Goal: Register for event/course: Sign up to attend an event or enroll in a course

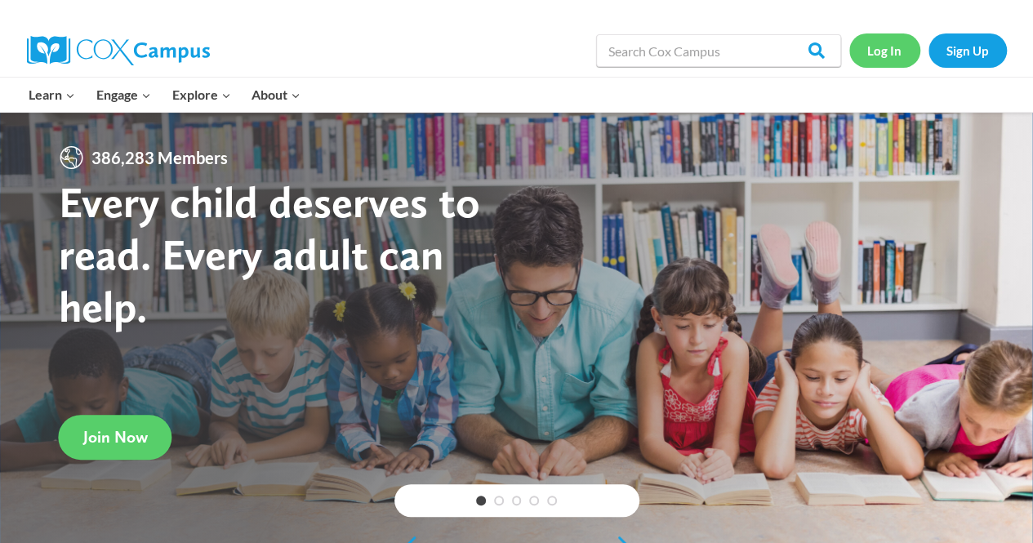
click at [879, 56] on link "Log In" at bounding box center [884, 49] width 71 height 33
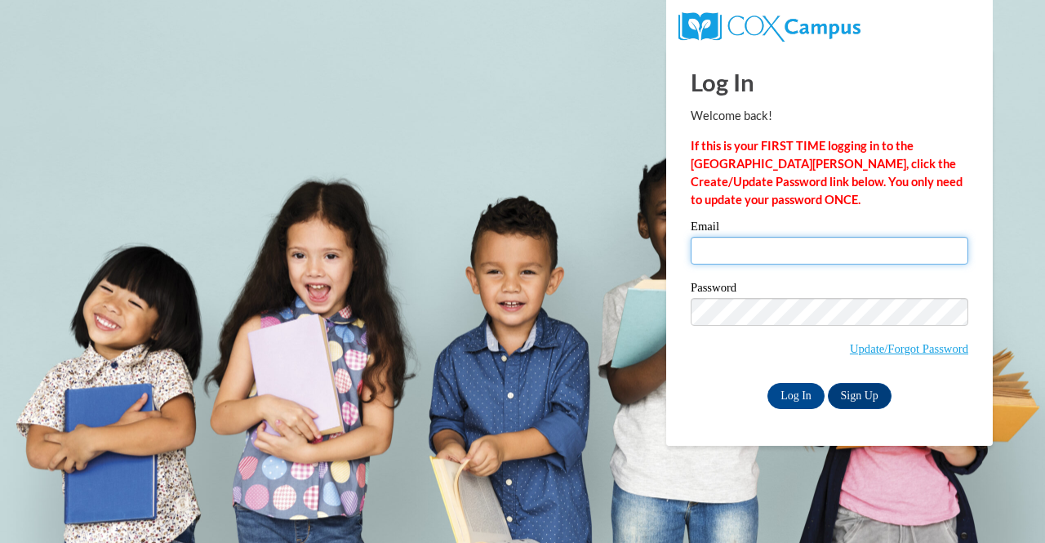
click at [717, 251] on input "Email" at bounding box center [830, 251] width 278 height 28
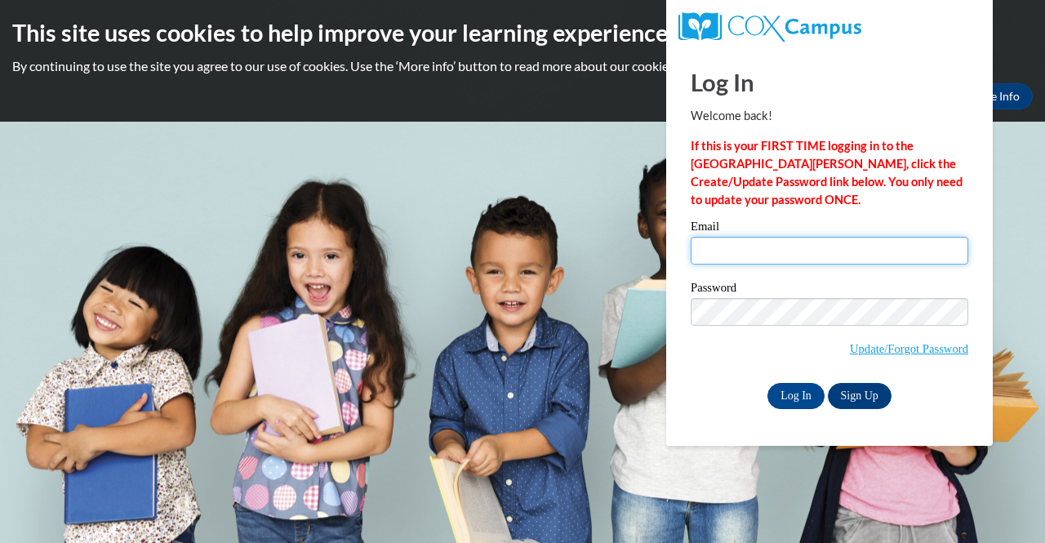
type input "mclaughlinj@fultonschools.org"
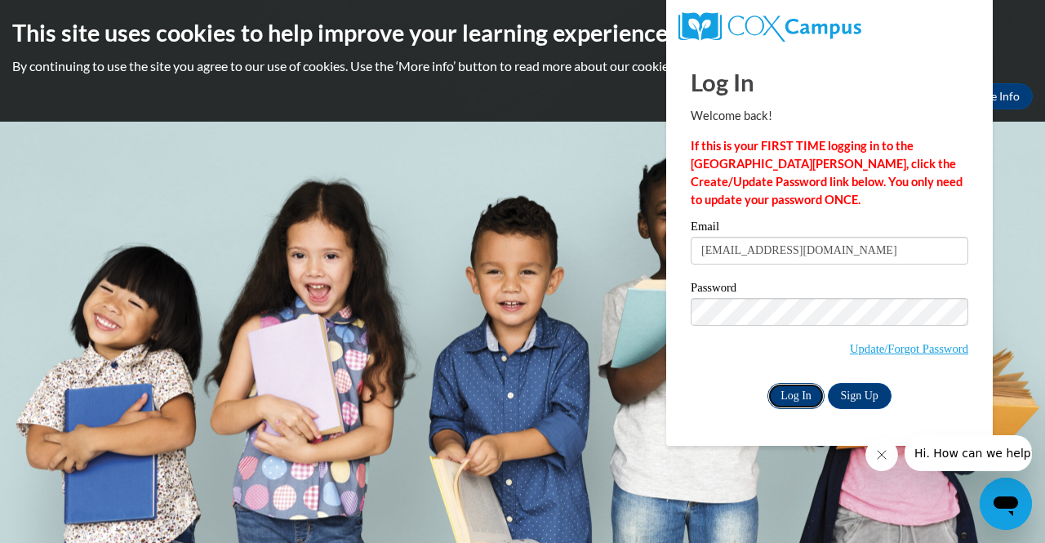
click at [798, 399] on input "Log In" at bounding box center [796, 396] width 57 height 26
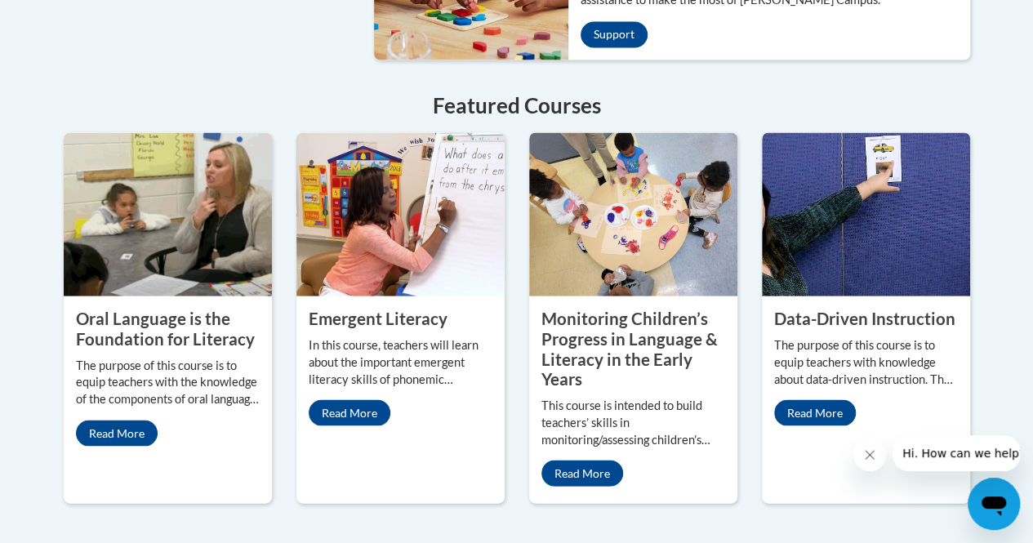
scroll to position [1455, 0]
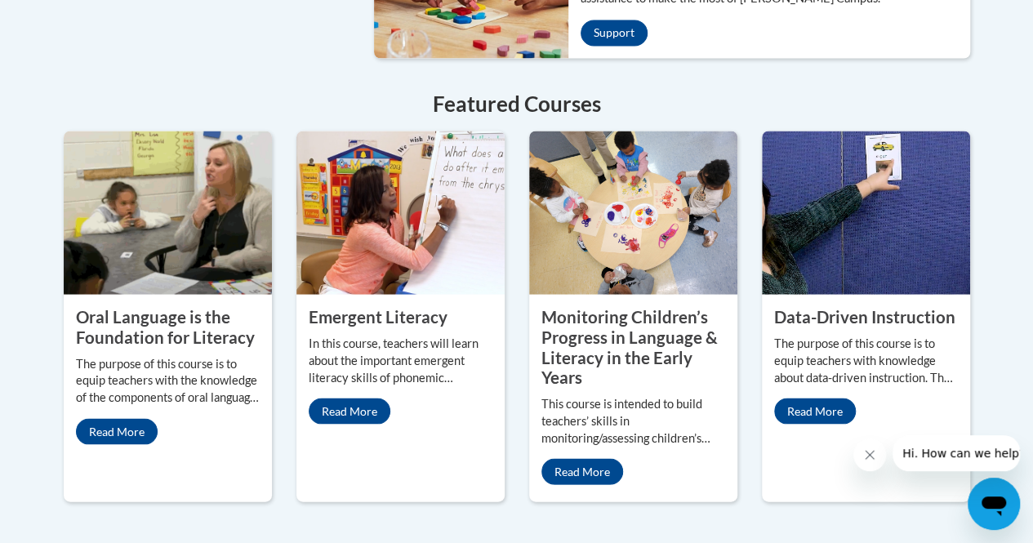
click at [123, 404] on div "Oral Language is the Foundation for Literacy The purpose of this course is to e…" at bounding box center [168, 375] width 208 height 163
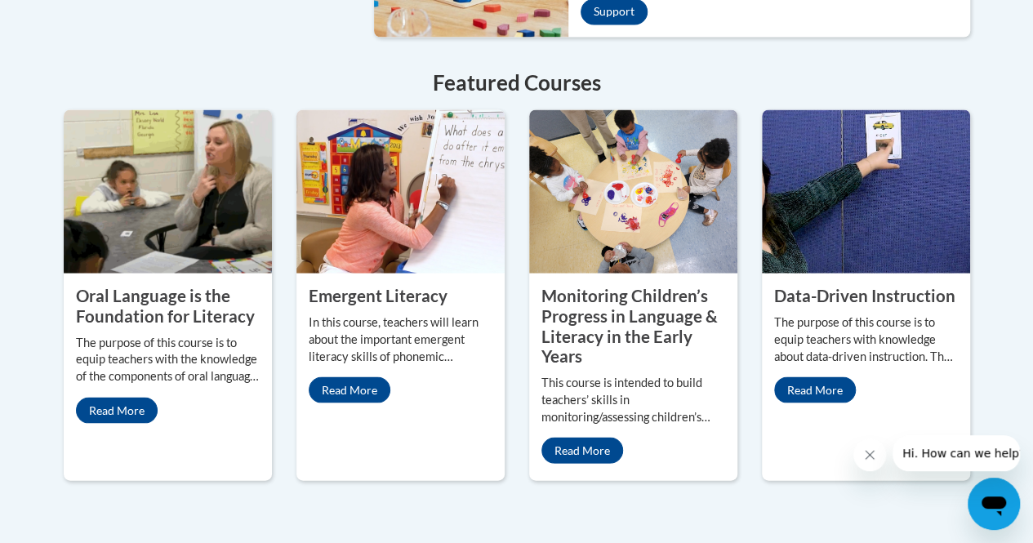
scroll to position [1484, 0]
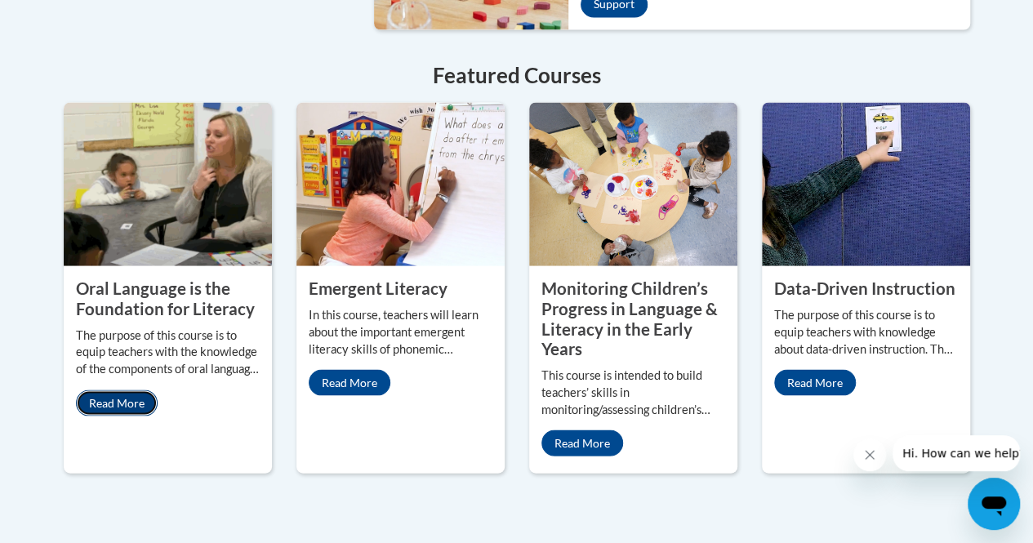
click at [129, 390] on link "Read More" at bounding box center [117, 403] width 82 height 26
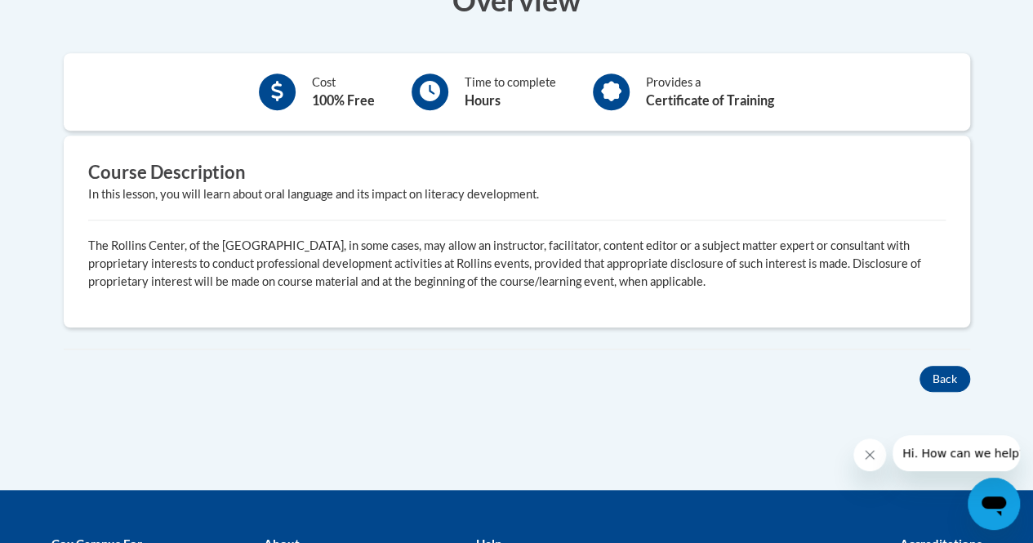
scroll to position [551, 0]
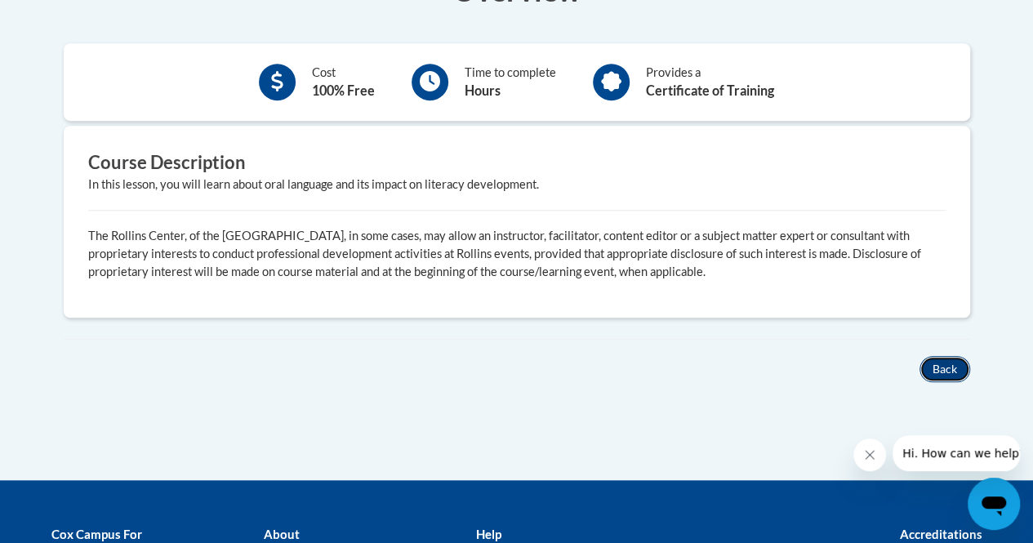
click at [944, 374] on button "Back" at bounding box center [944, 369] width 51 height 26
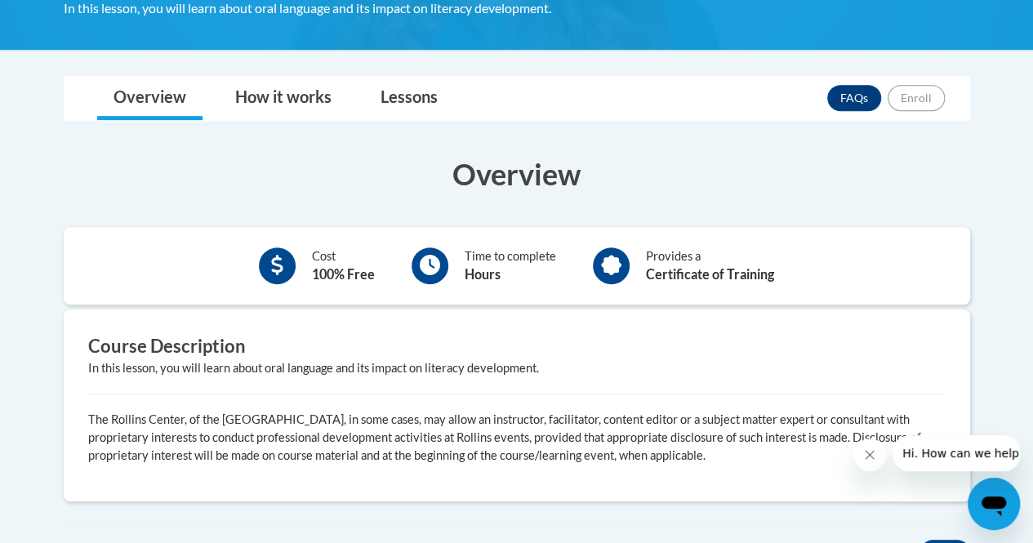
scroll to position [360, 0]
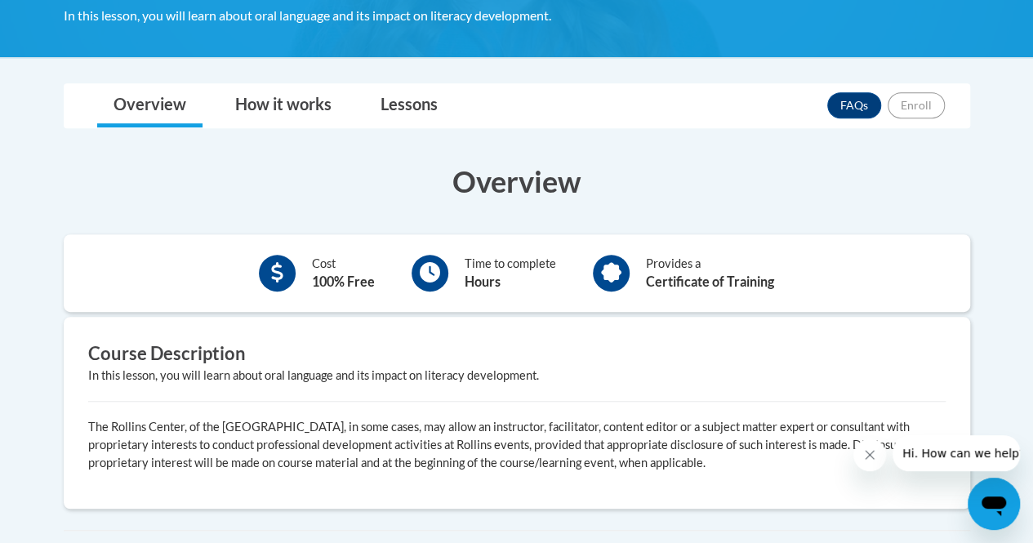
click at [437, 269] on div at bounding box center [430, 273] width 37 height 37
click at [621, 271] on div at bounding box center [611, 273] width 37 height 37
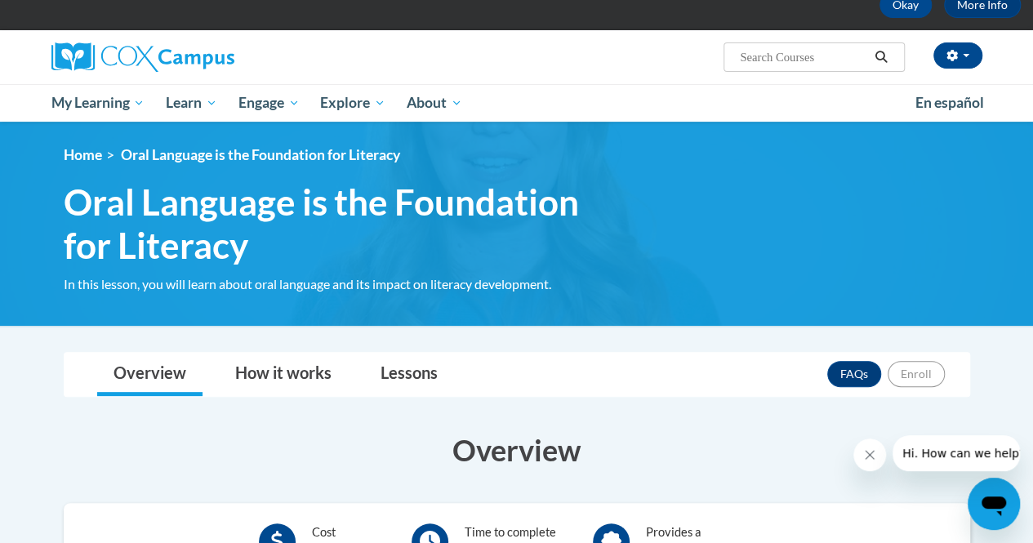
scroll to position [95, 0]
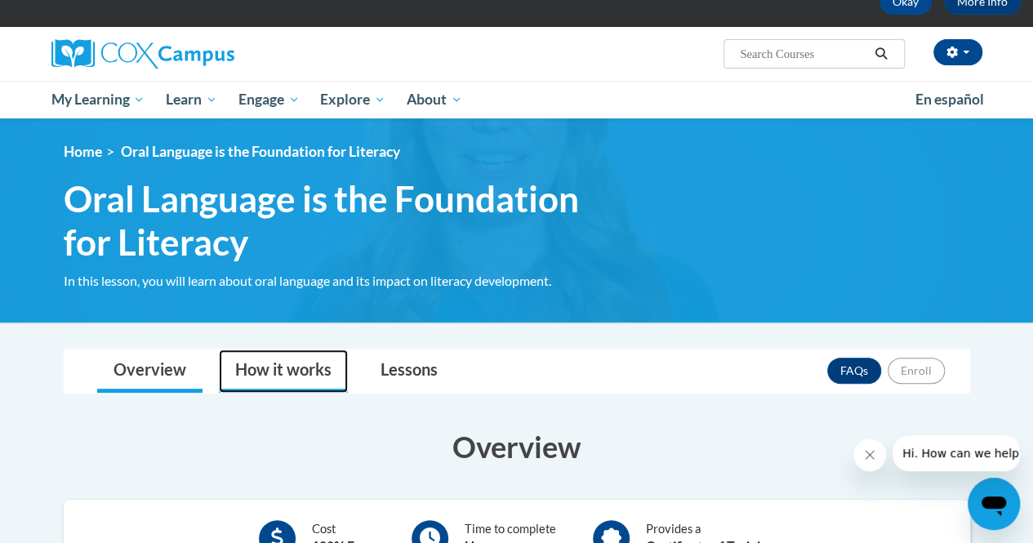
click at [296, 371] on link "How it works" at bounding box center [283, 371] width 129 height 43
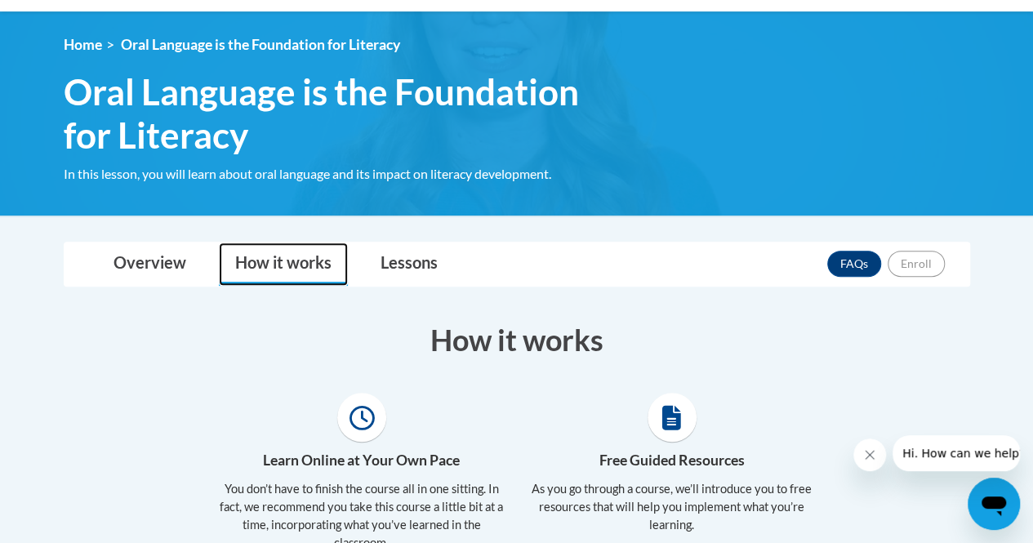
scroll to position [217, 0]
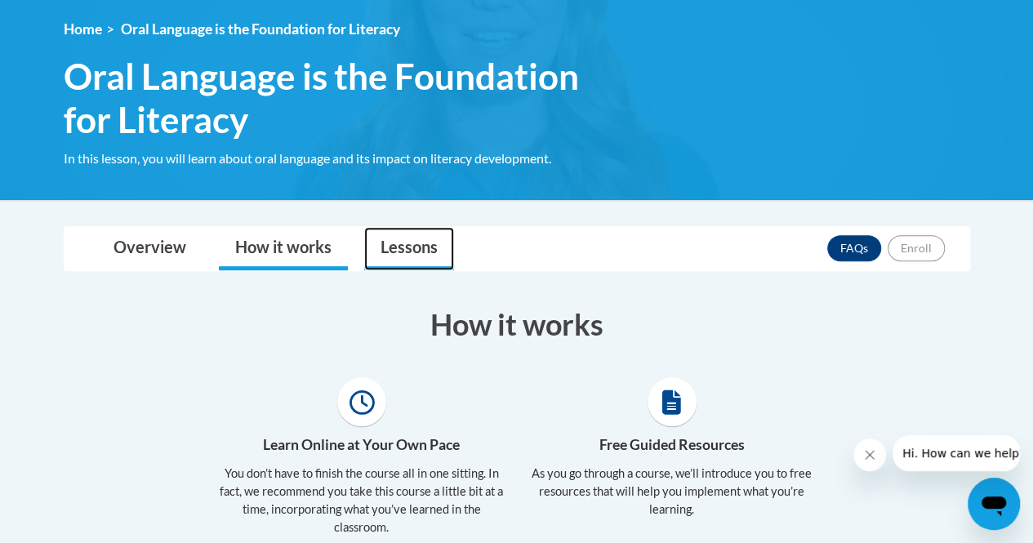
click at [418, 242] on link "Lessons" at bounding box center [409, 248] width 90 height 43
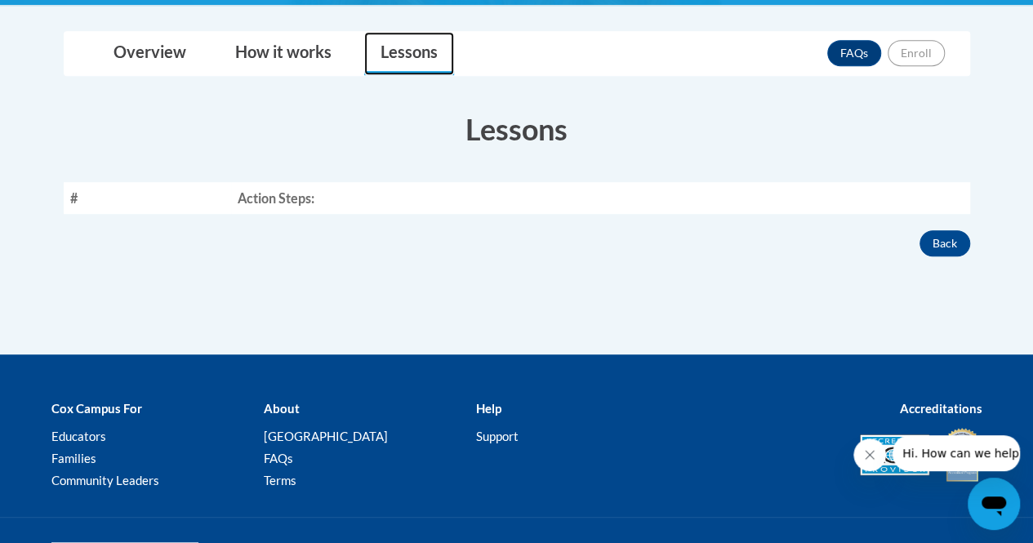
scroll to position [412, 0]
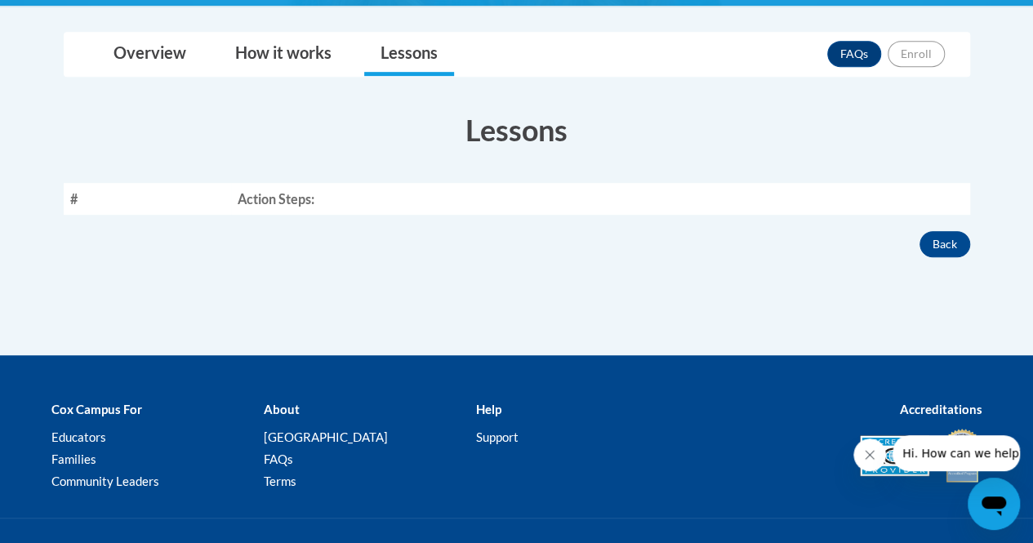
click at [284, 189] on th "Action Steps:" at bounding box center [600, 199] width 738 height 32
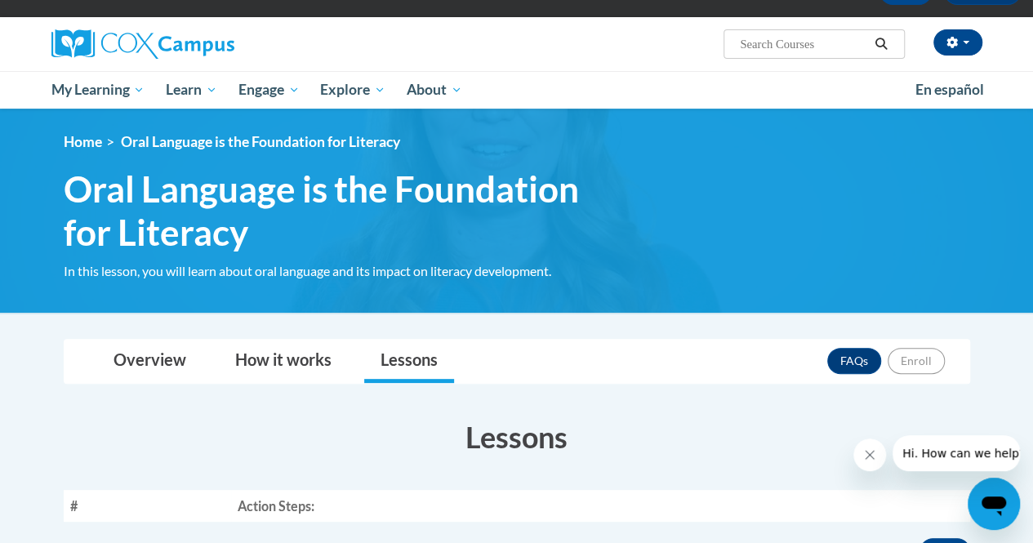
scroll to position [118, 0]
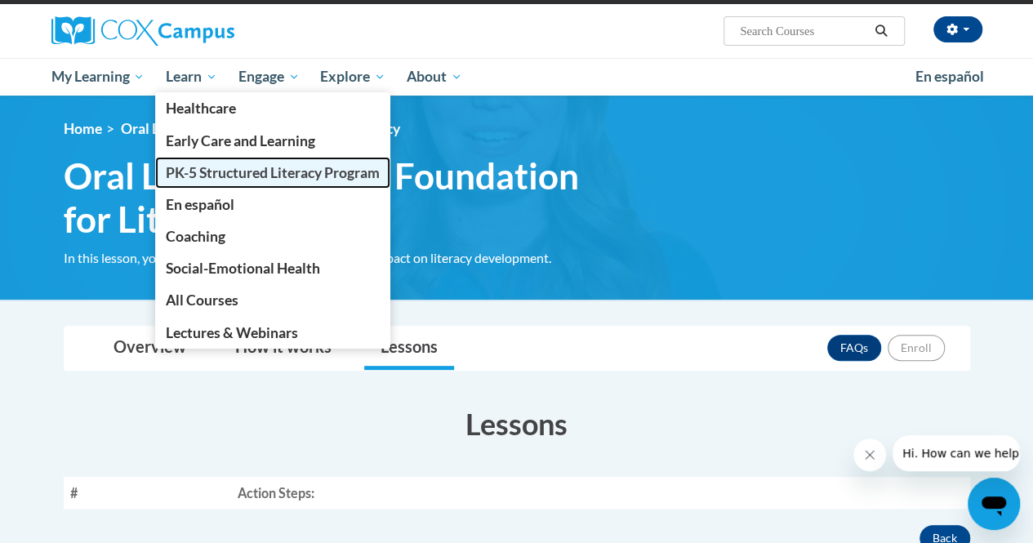
click at [250, 174] on span "PK-5 Structured Literacy Program" at bounding box center [273, 172] width 214 height 17
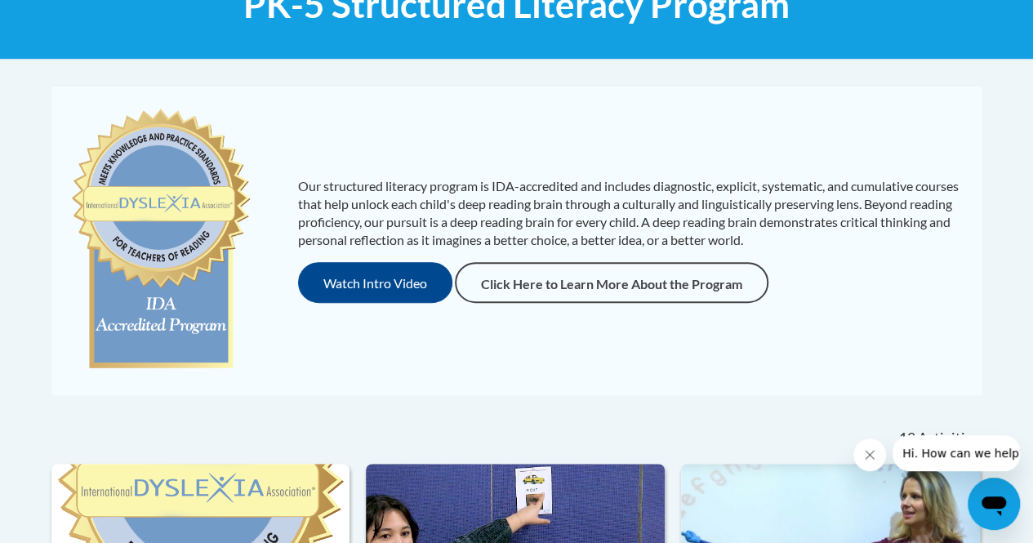
scroll to position [295, 0]
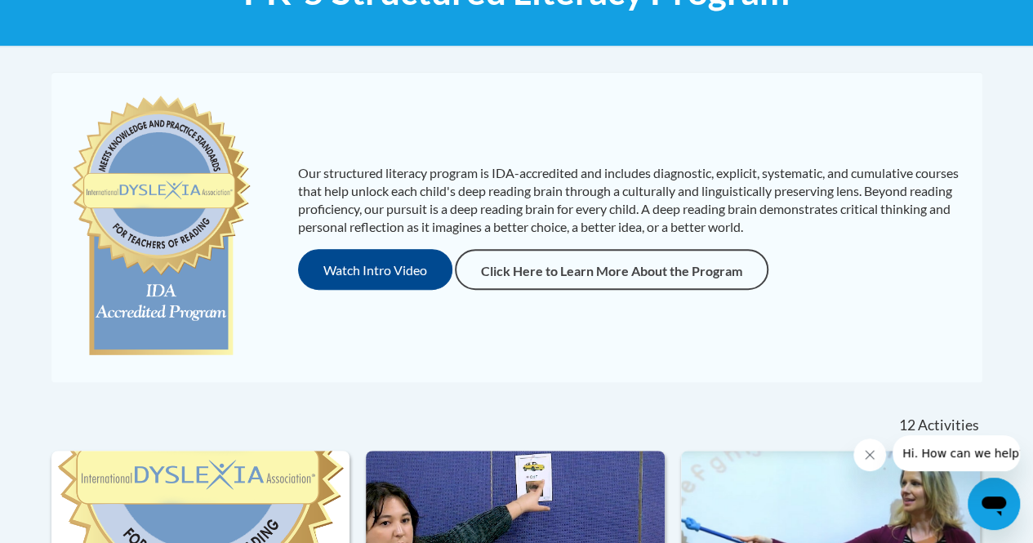
drag, startPoint x: 1038, startPoint y: 84, endPoint x: 1013, endPoint y: 140, distance: 60.7
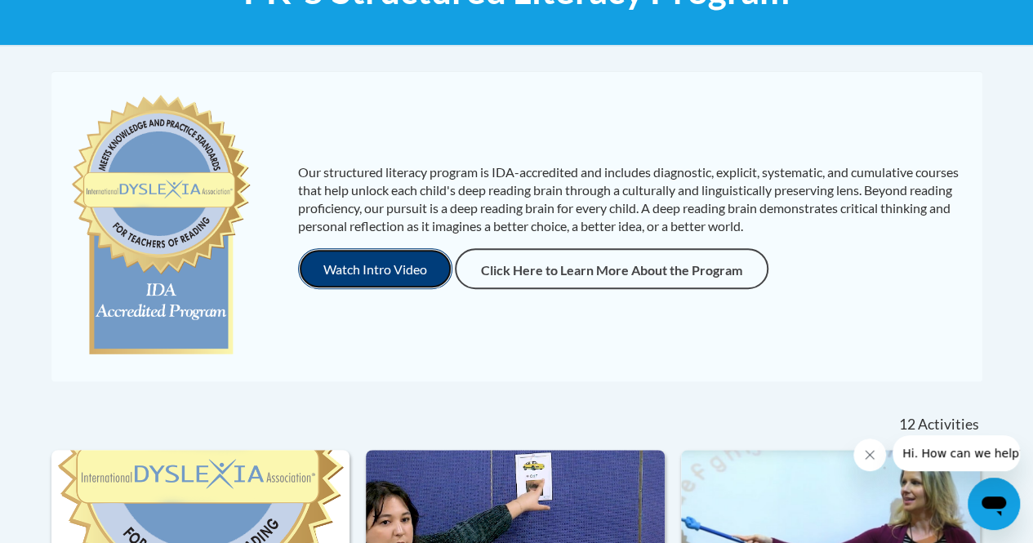
click at [403, 271] on button "Watch Intro Video" at bounding box center [375, 268] width 154 height 41
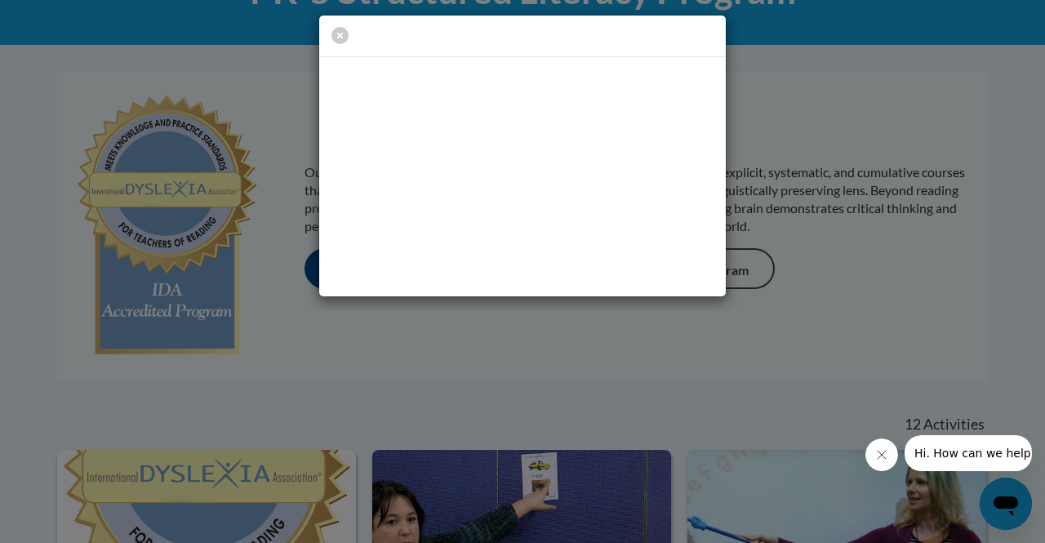
click at [870, 266] on div at bounding box center [522, 155] width 1045 height 311
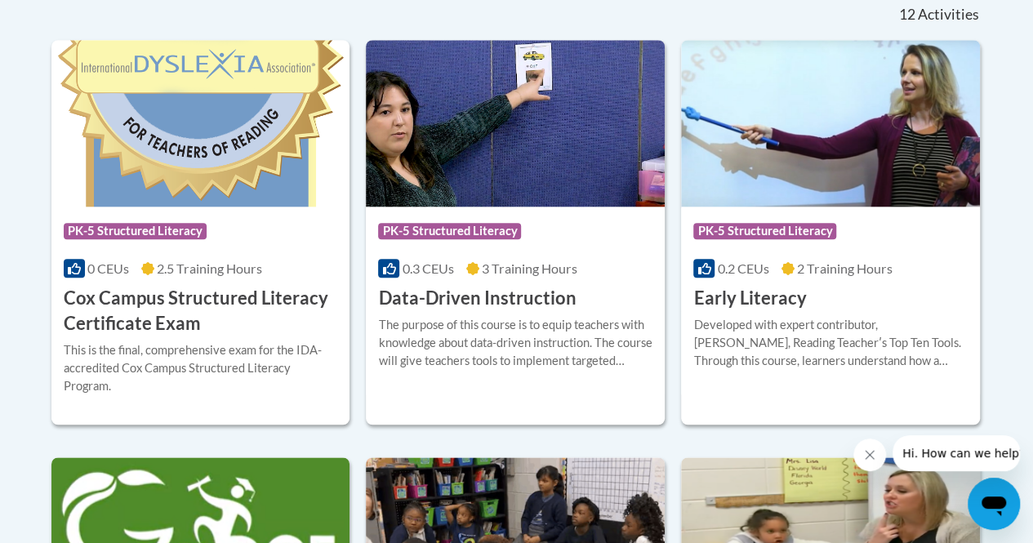
scroll to position [708, 0]
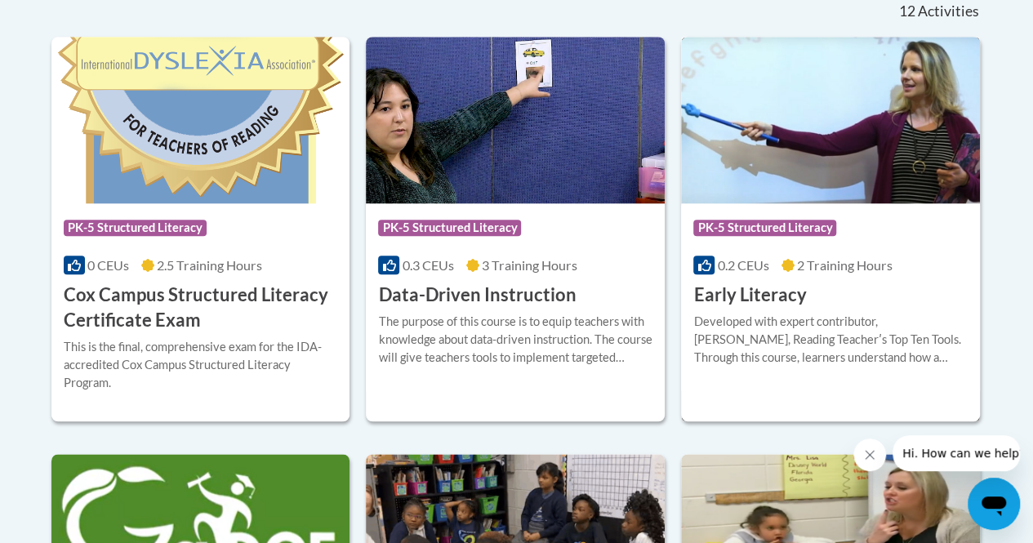
click at [763, 305] on h3 "Early Literacy" at bounding box center [749, 295] width 113 height 25
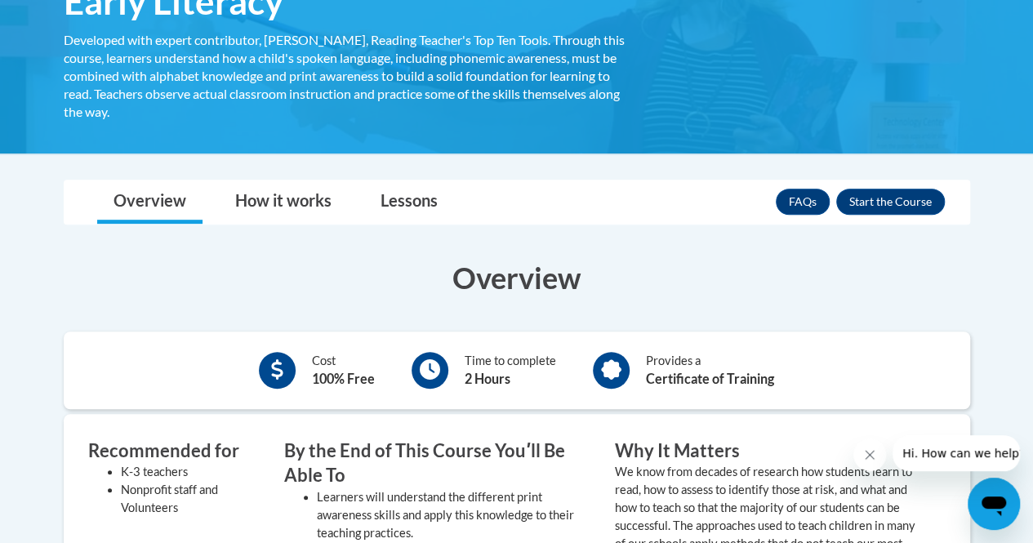
scroll to position [312, 0]
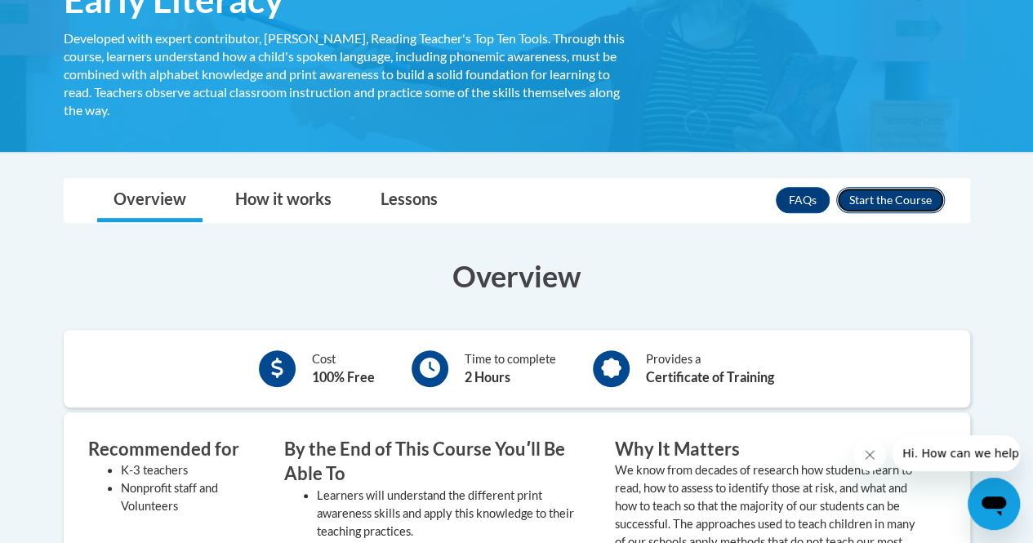
click at [906, 211] on button "Enroll" at bounding box center [890, 200] width 109 height 26
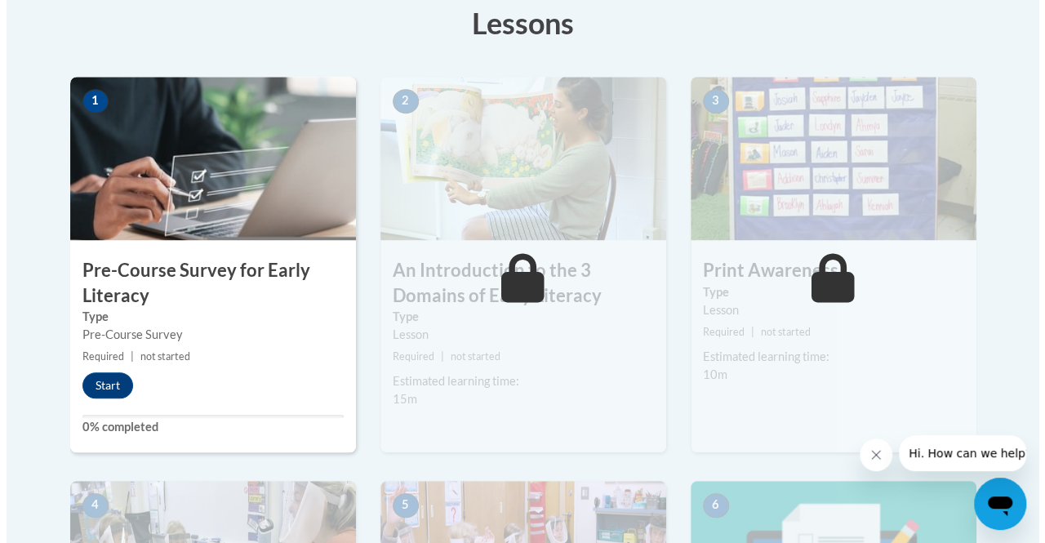
scroll to position [479, 0]
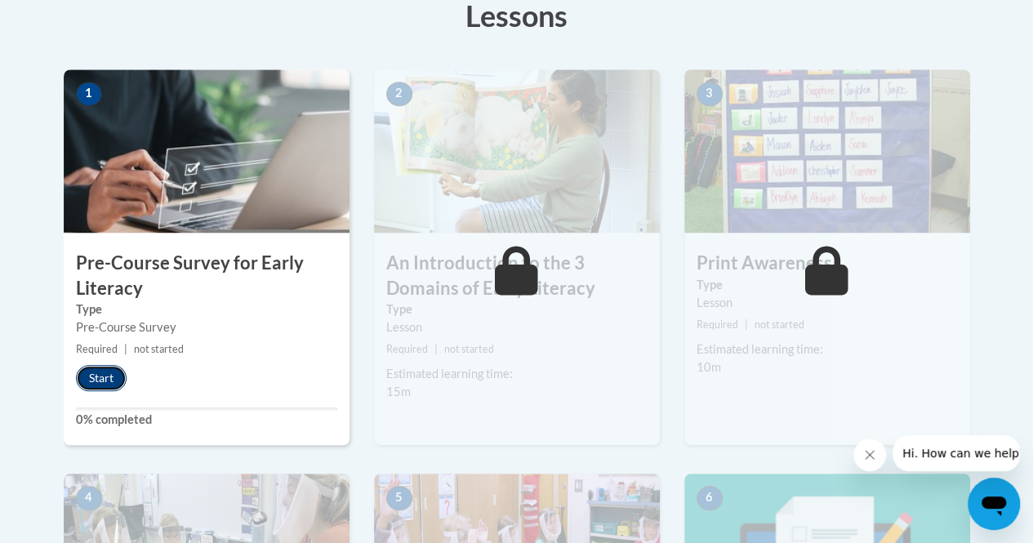
click at [100, 375] on button "Start" at bounding box center [101, 378] width 51 height 26
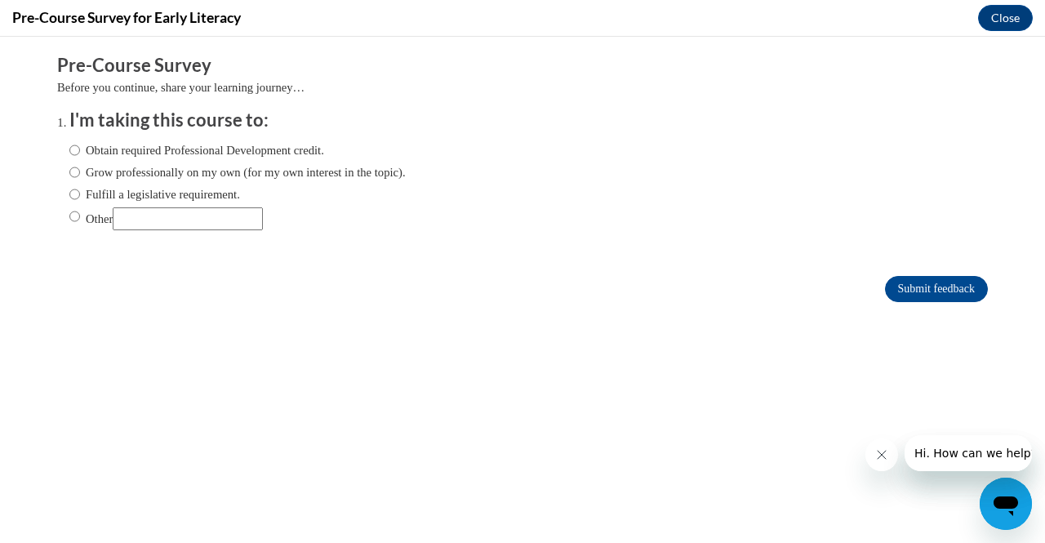
scroll to position [0, 0]
click at [69, 170] on input "Grow professionally on my own (for my own interest in the topic)." at bounding box center [74, 172] width 11 height 18
radio input "true"
click at [925, 296] on input "Submit feedback" at bounding box center [936, 289] width 103 height 26
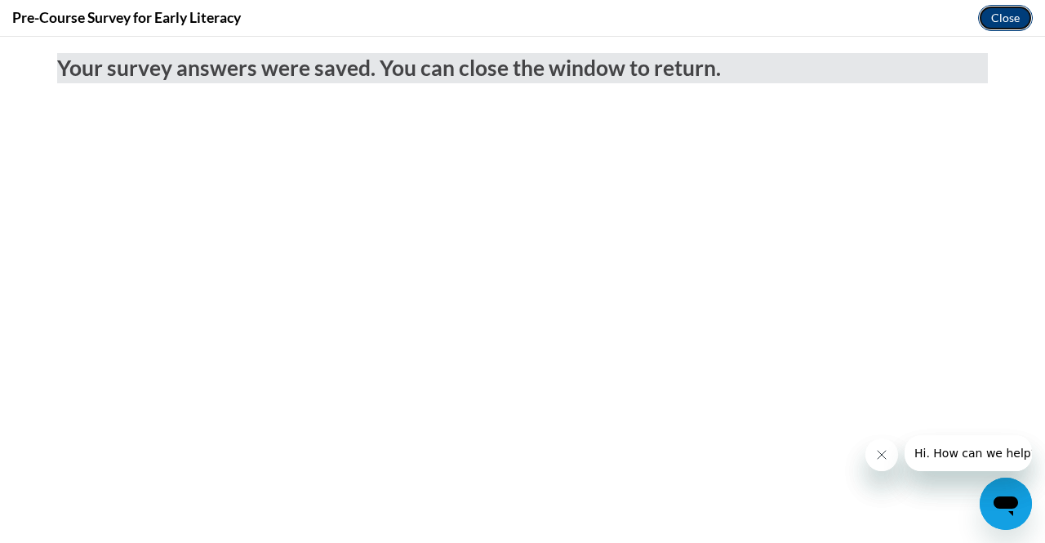
click at [1001, 24] on button "Close" at bounding box center [1005, 18] width 55 height 26
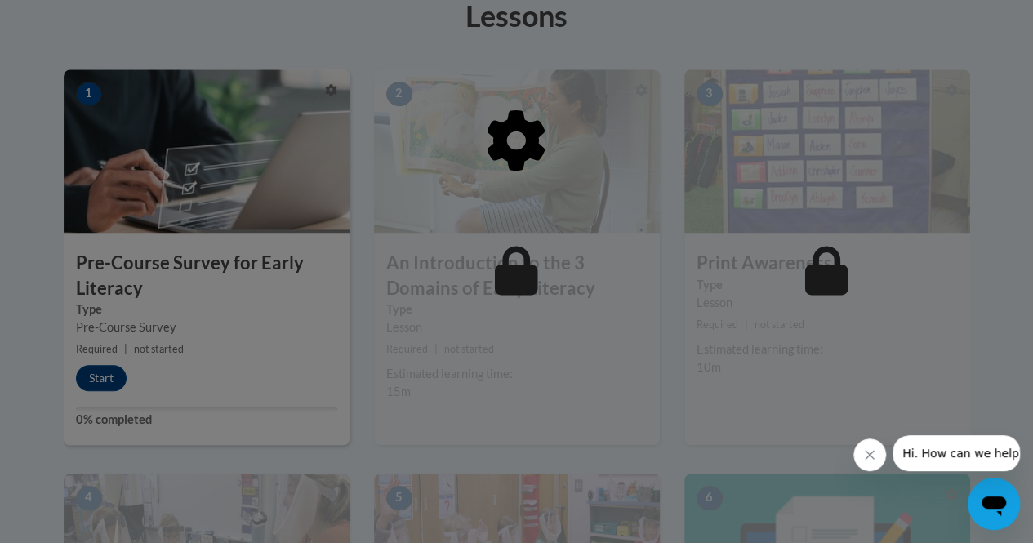
click at [112, 381] on div at bounding box center [516, 271] width 1033 height 543
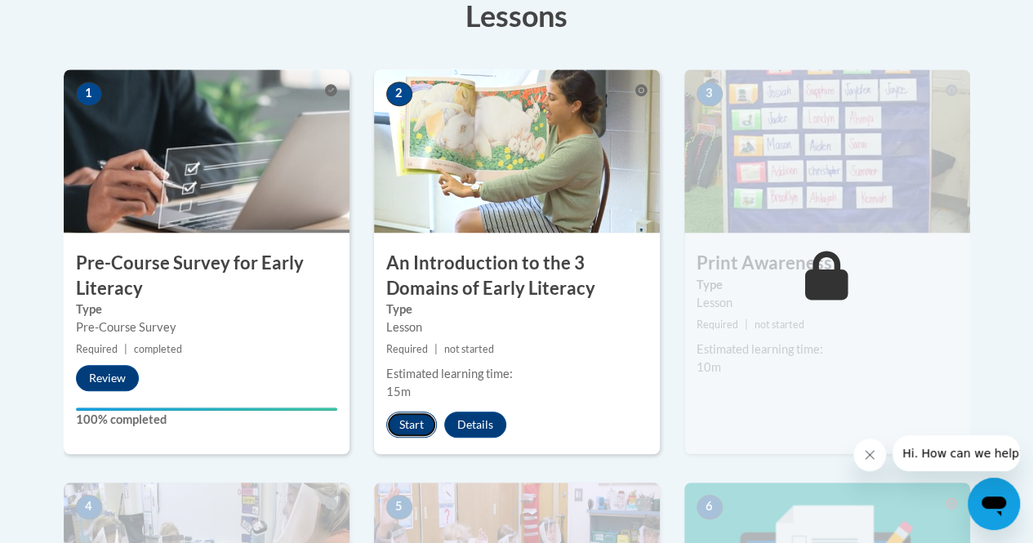
click at [417, 430] on button "Start" at bounding box center [411, 425] width 51 height 26
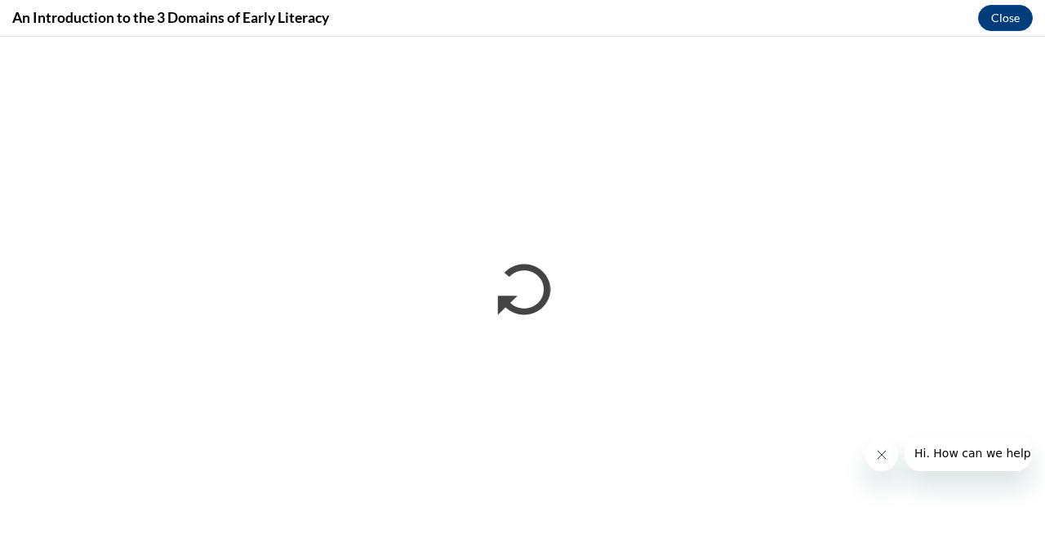
click at [876, 457] on icon "Close message from company" at bounding box center [881, 454] width 13 height 13
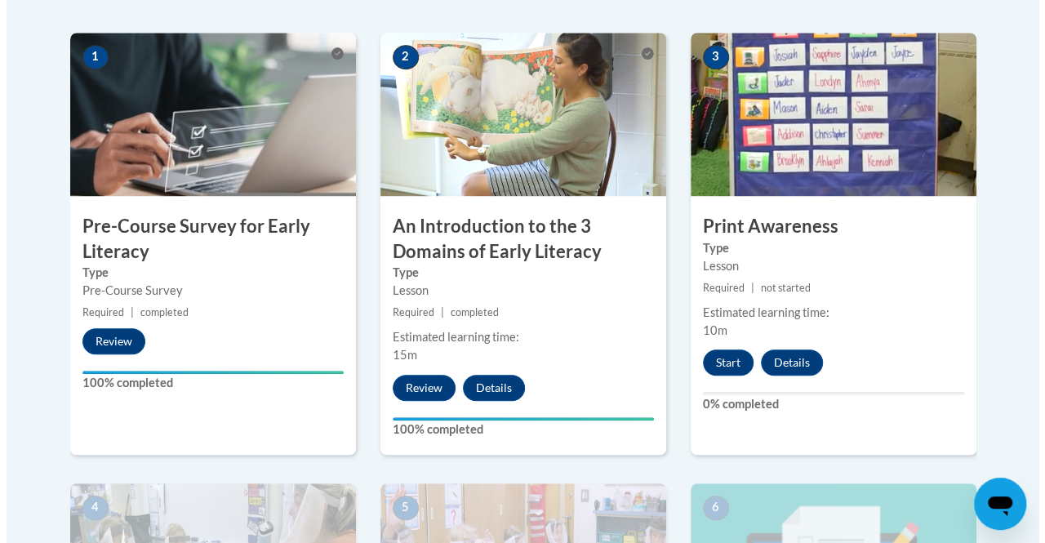
scroll to position [514, 0]
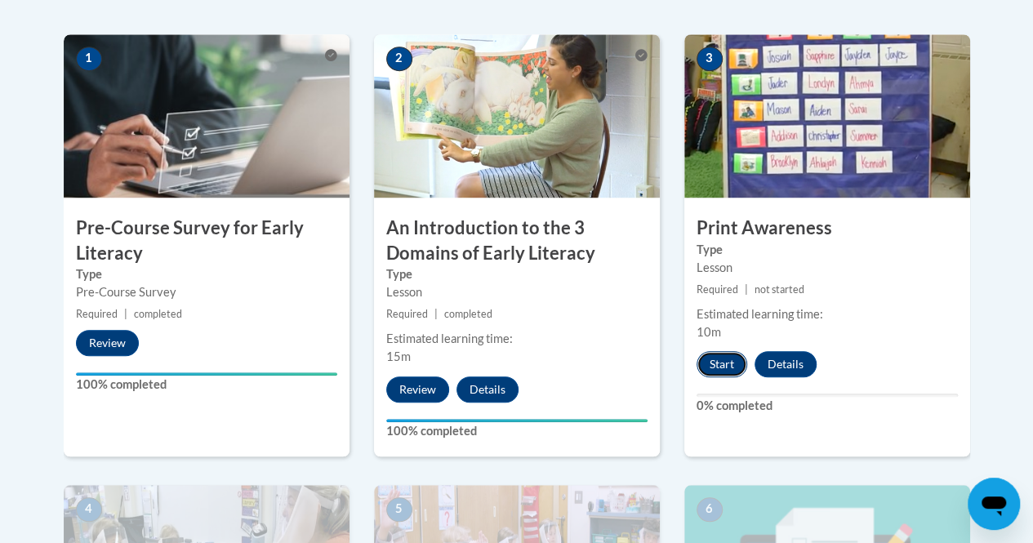
click at [715, 367] on button "Start" at bounding box center [722, 364] width 51 height 26
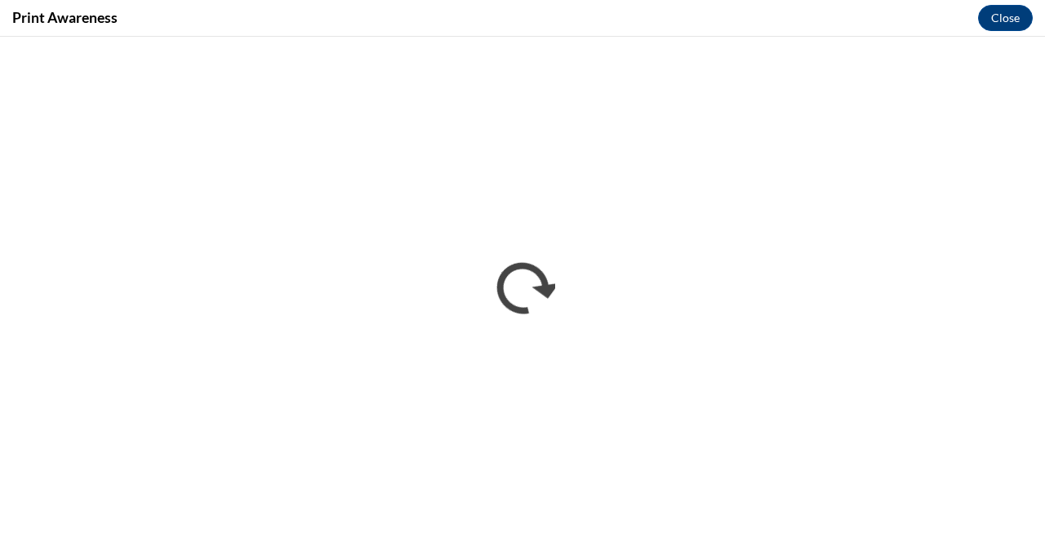
scroll to position [0, 0]
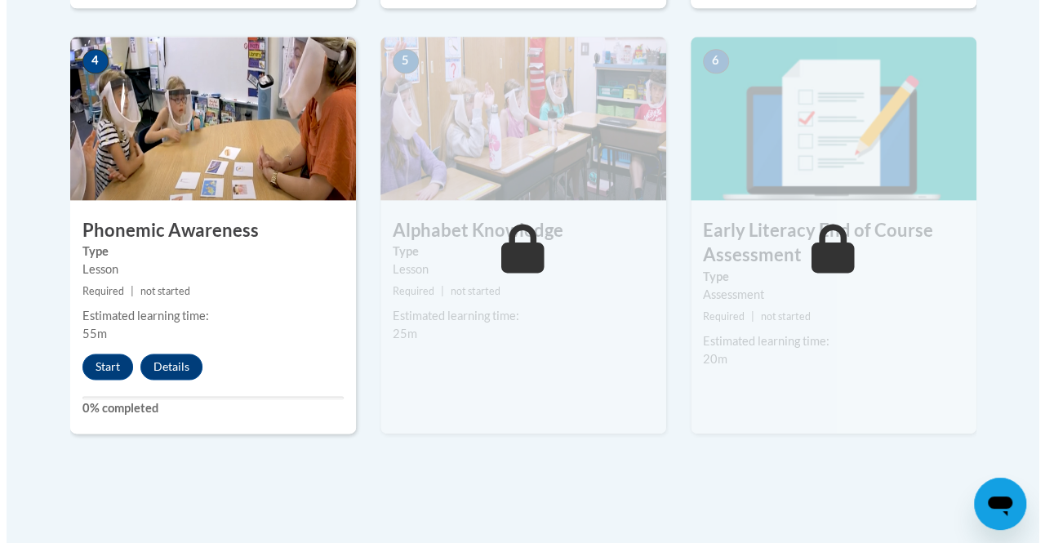
scroll to position [968, 0]
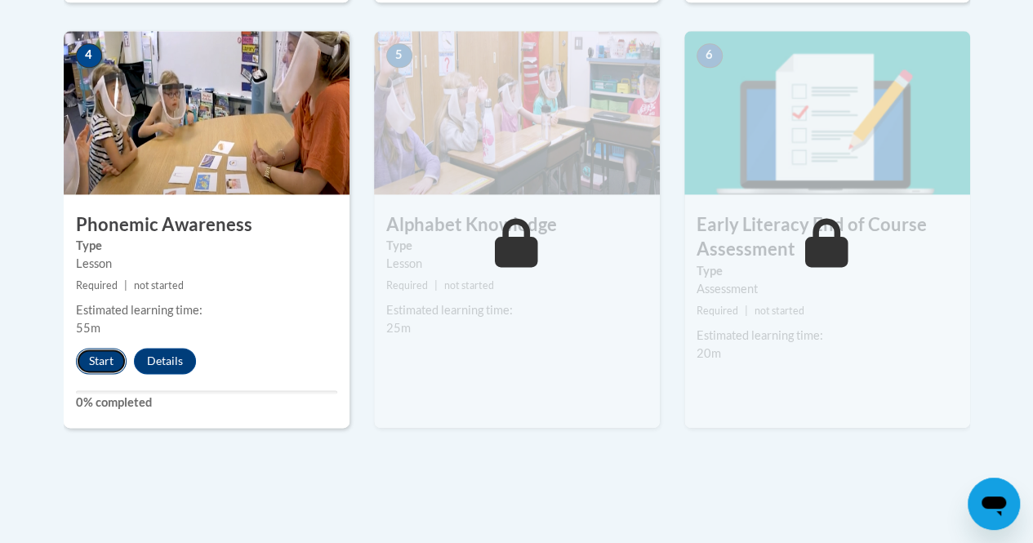
click at [110, 350] on button "Start" at bounding box center [101, 361] width 51 height 26
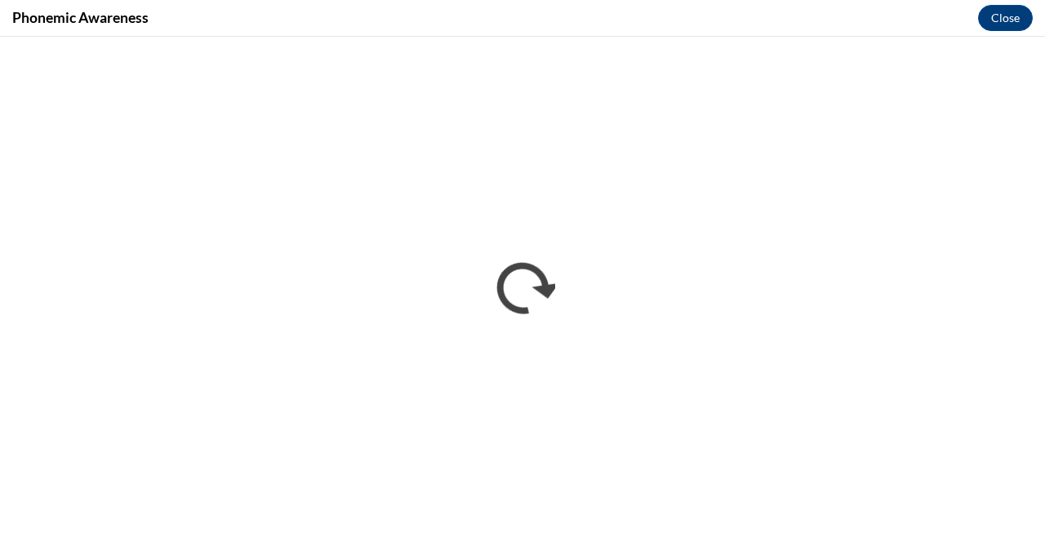
scroll to position [0, 0]
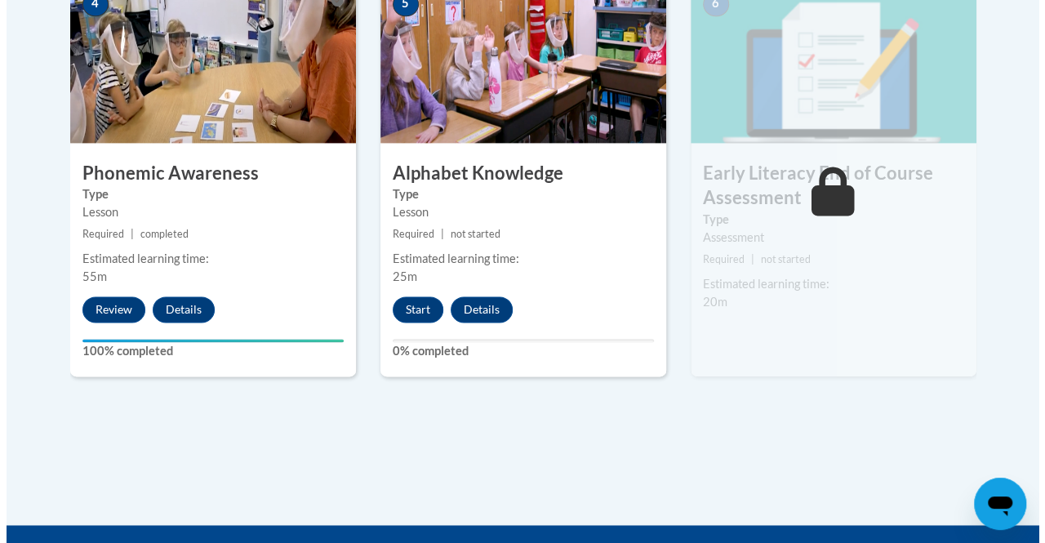
scroll to position [1022, 0]
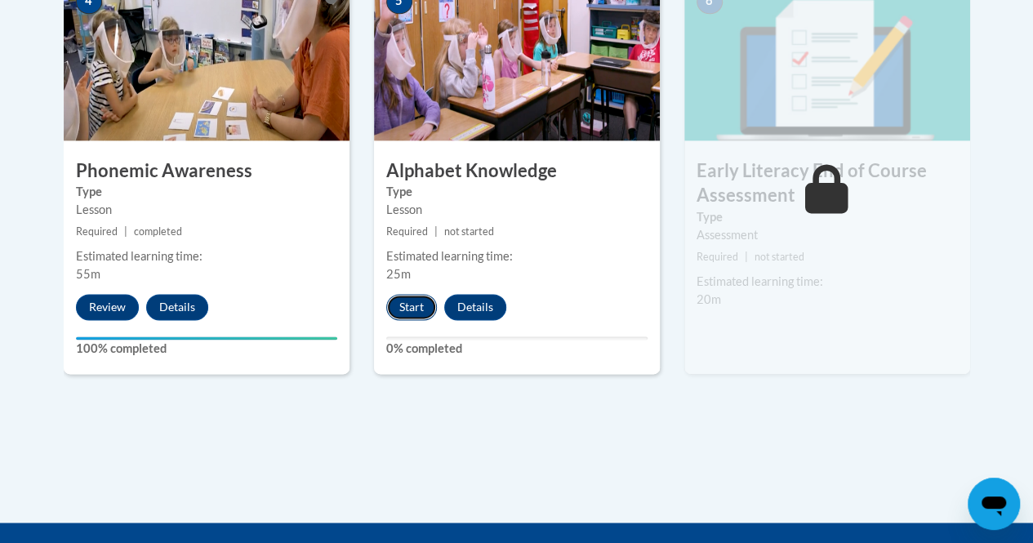
click at [407, 307] on button "Start" at bounding box center [411, 307] width 51 height 26
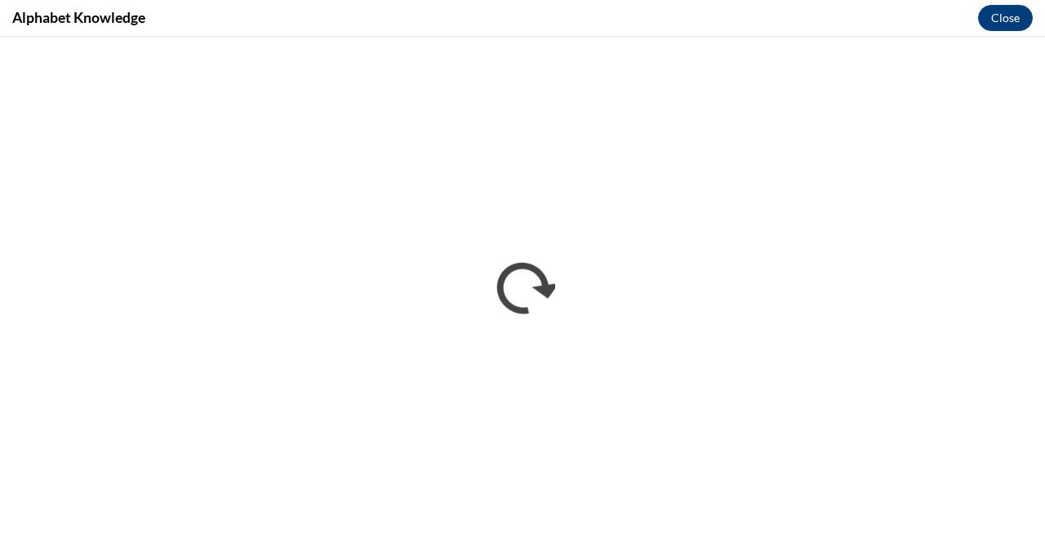
scroll to position [0, 0]
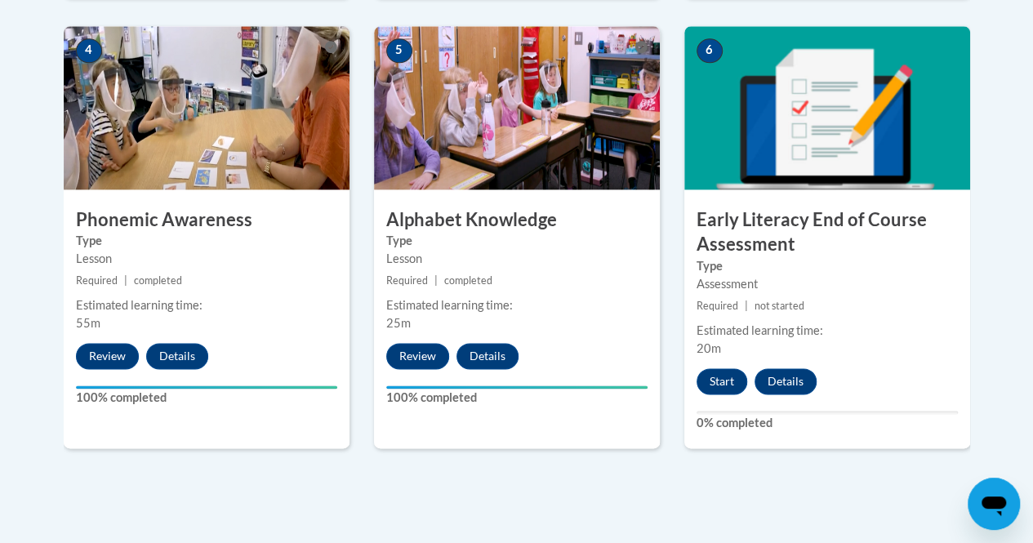
scroll to position [972, 0]
